Goal: Task Accomplishment & Management: Complete application form

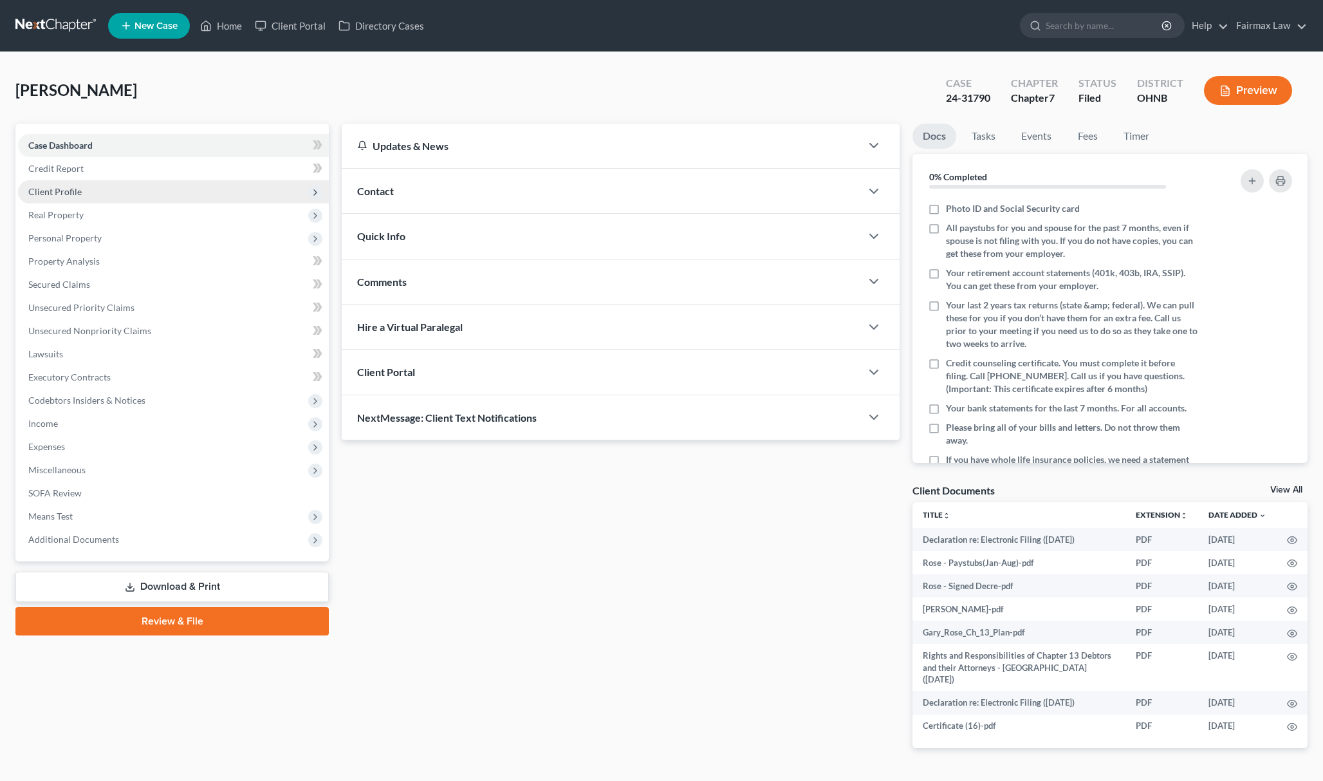
click at [90, 196] on span "Client Profile" at bounding box center [173, 191] width 311 height 23
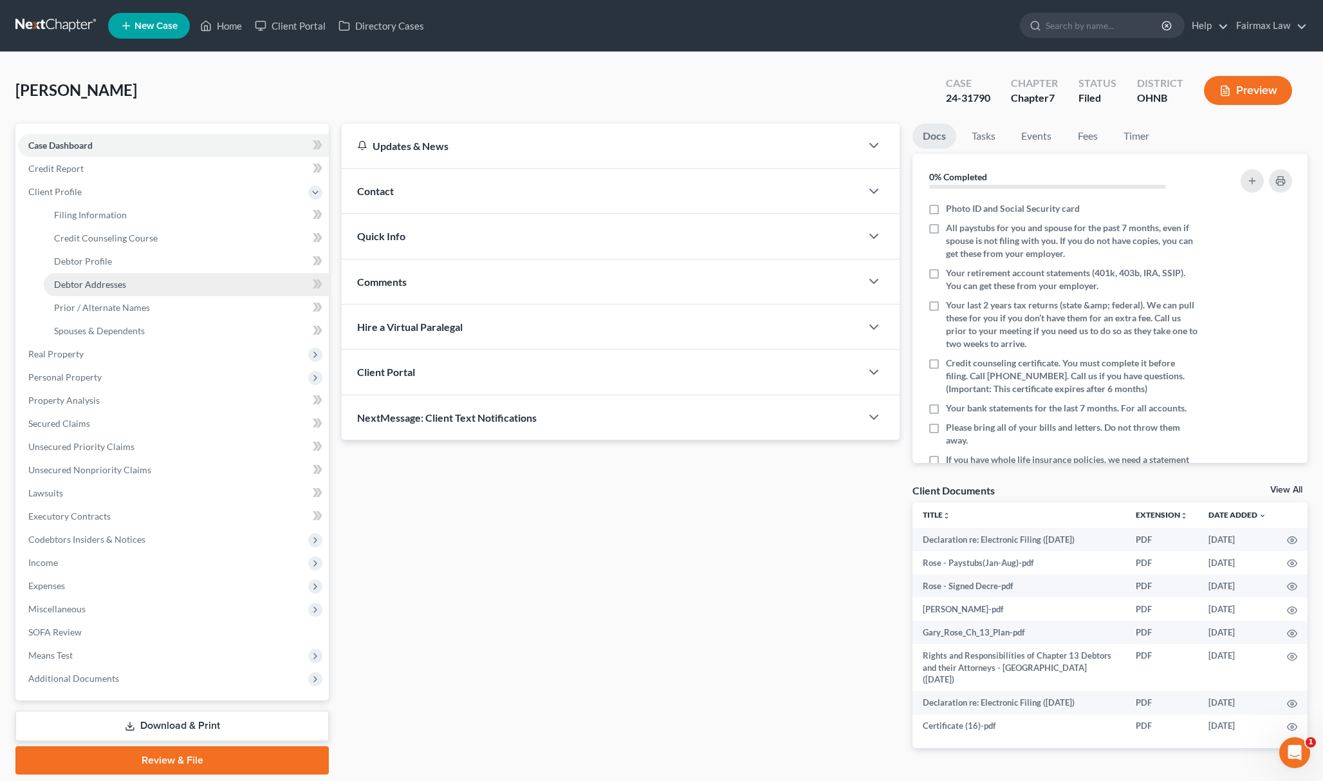
click at [127, 276] on link "Debtor Addresses" at bounding box center [186, 284] width 285 height 23
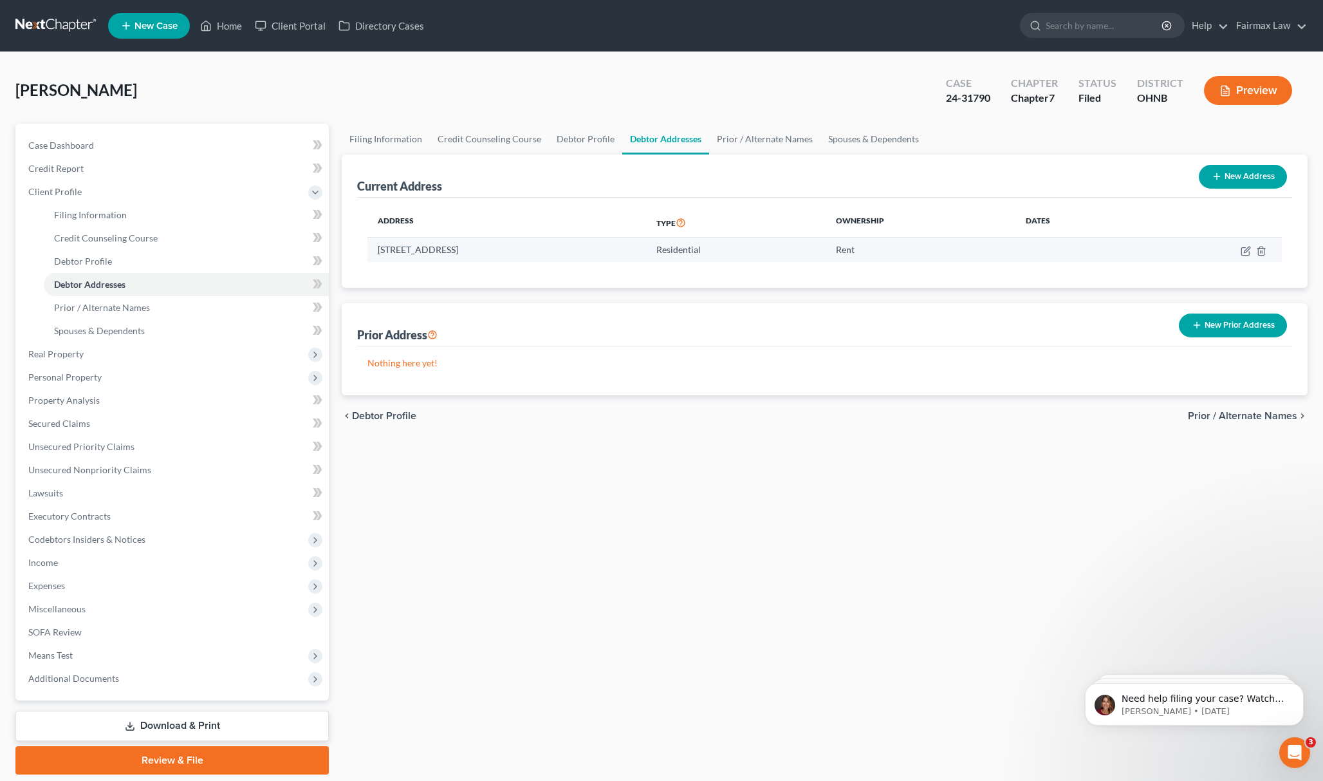
drag, startPoint x: 372, startPoint y: 248, endPoint x: 572, endPoint y: 254, distance: 200.2
click at [572, 254] on td "[STREET_ADDRESS]" at bounding box center [506, 249] width 279 height 24
copy td "[STREET_ADDRESS]"
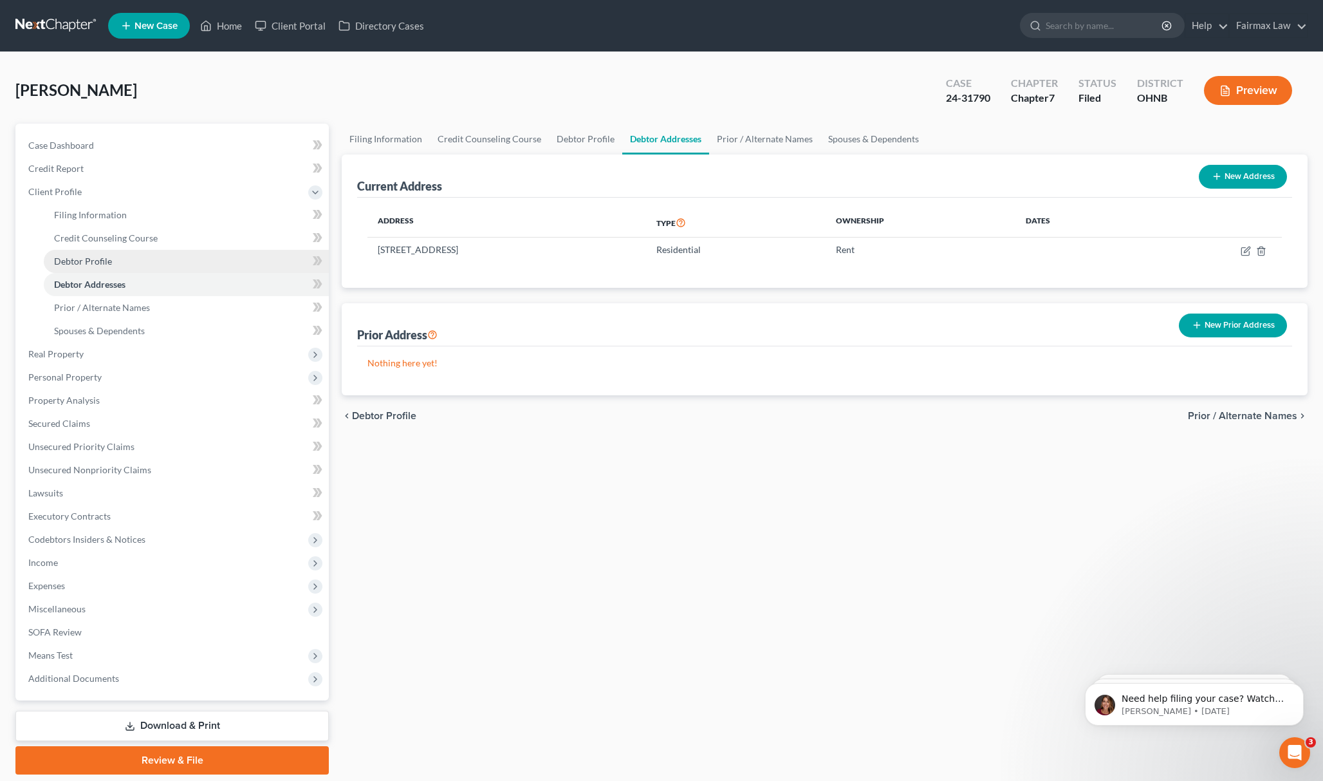
click at [97, 255] on span "Debtor Profile" at bounding box center [83, 260] width 58 height 11
select select "0"
select select "1"
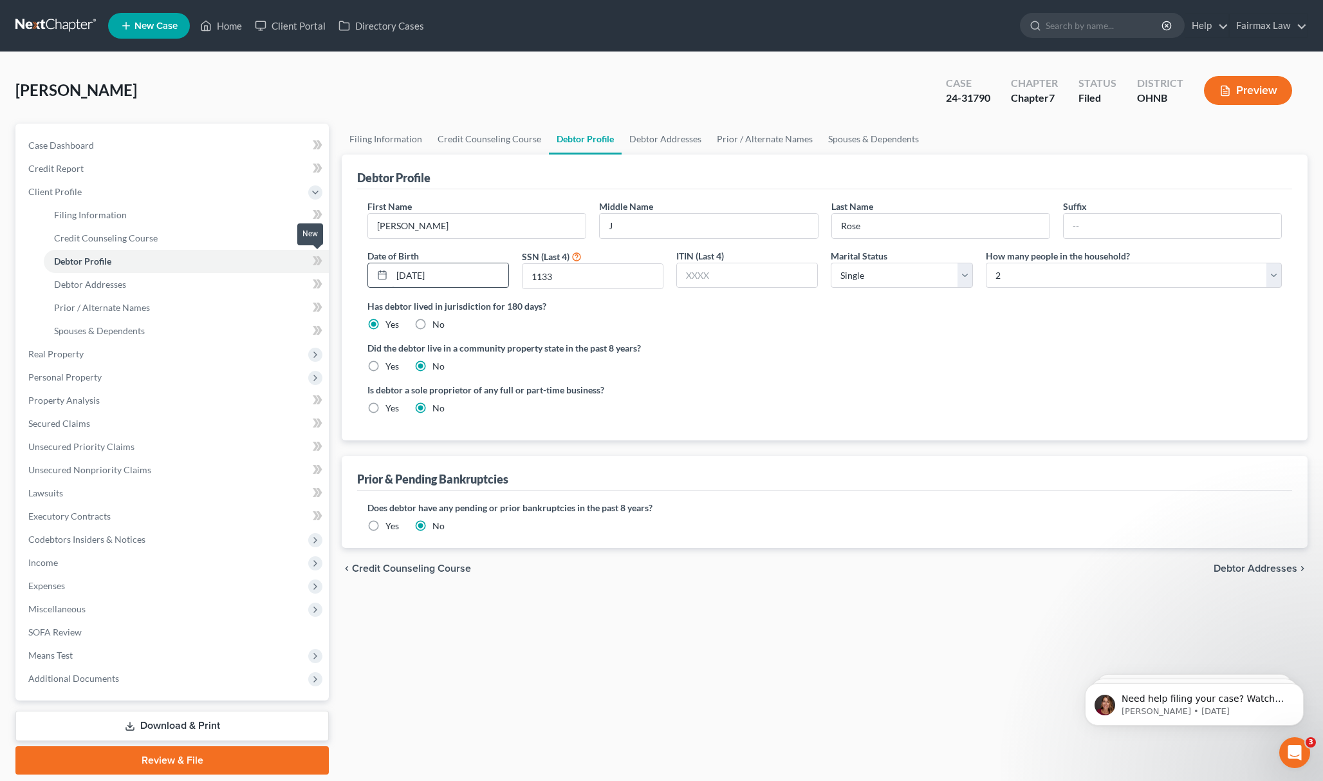
radio input "true"
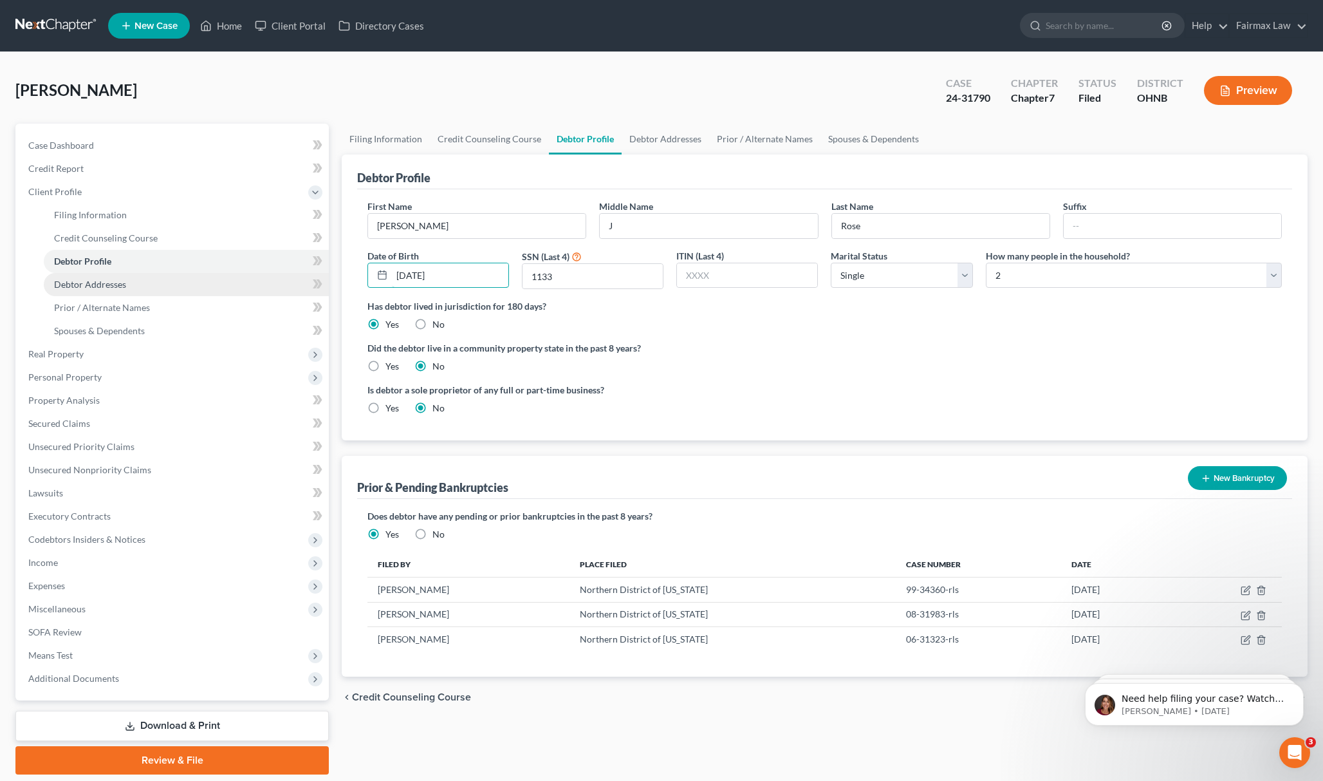
drag, startPoint x: 459, startPoint y: 270, endPoint x: 277, endPoint y: 291, distance: 183.9
click at [281, 278] on div "Petition Navigation Case Dashboard Payments Invoices Payments Payments Credit R…" at bounding box center [661, 449] width 1305 height 651
